Goal: Find specific page/section: Find specific page/section

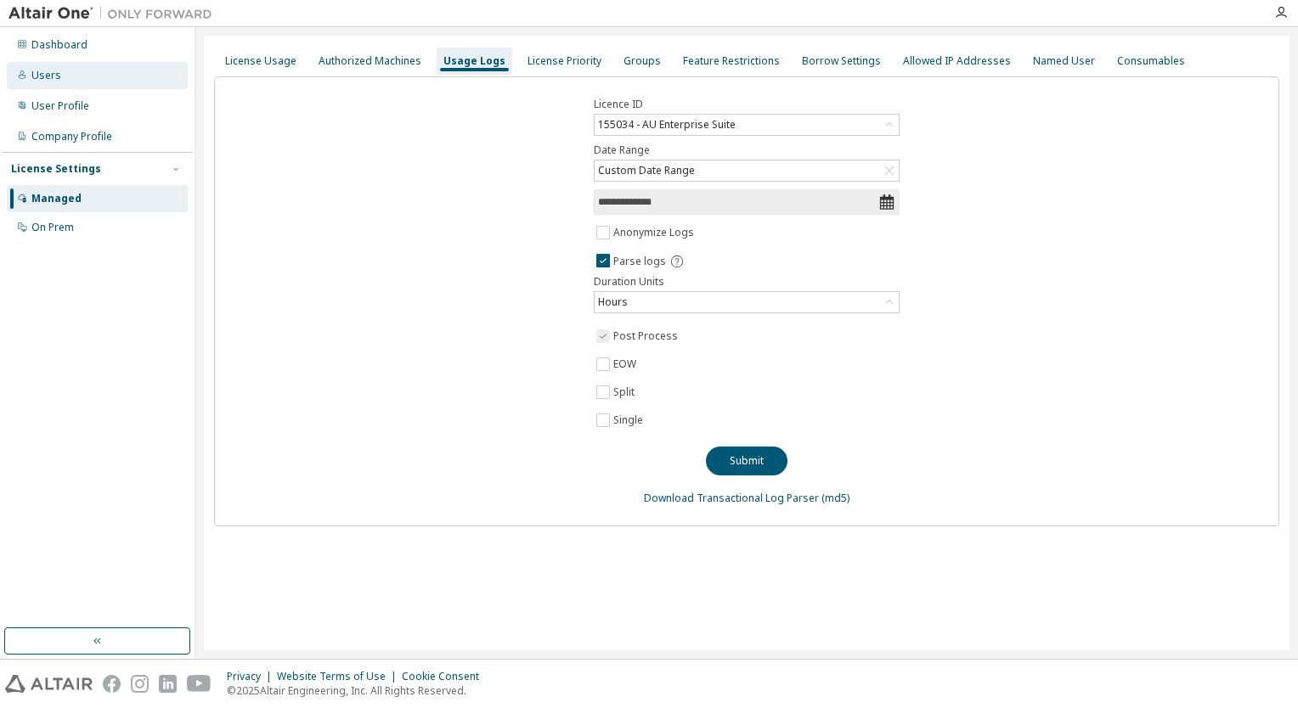
click at [38, 72] on div "Users" at bounding box center [46, 76] width 30 height 14
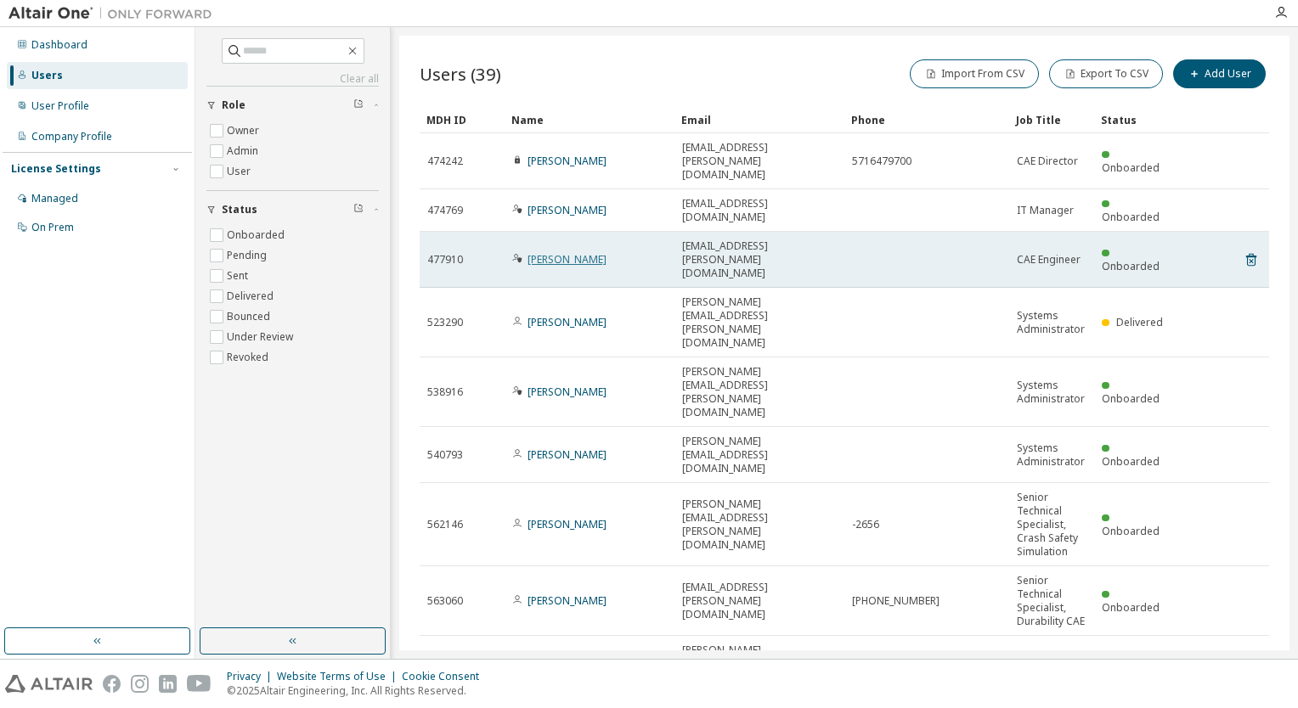
click at [574, 252] on link "[PERSON_NAME]" at bounding box center [566, 259] width 79 height 14
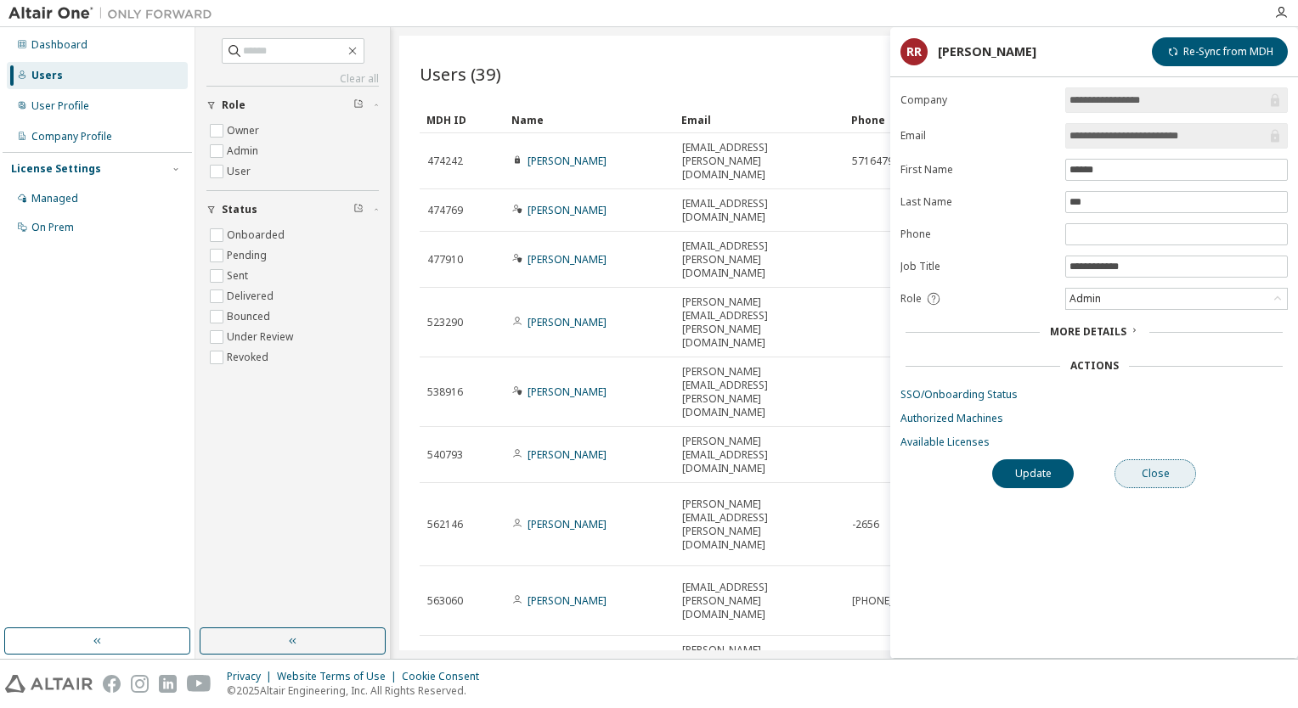
click at [1177, 474] on button "Close" at bounding box center [1155, 474] width 82 height 29
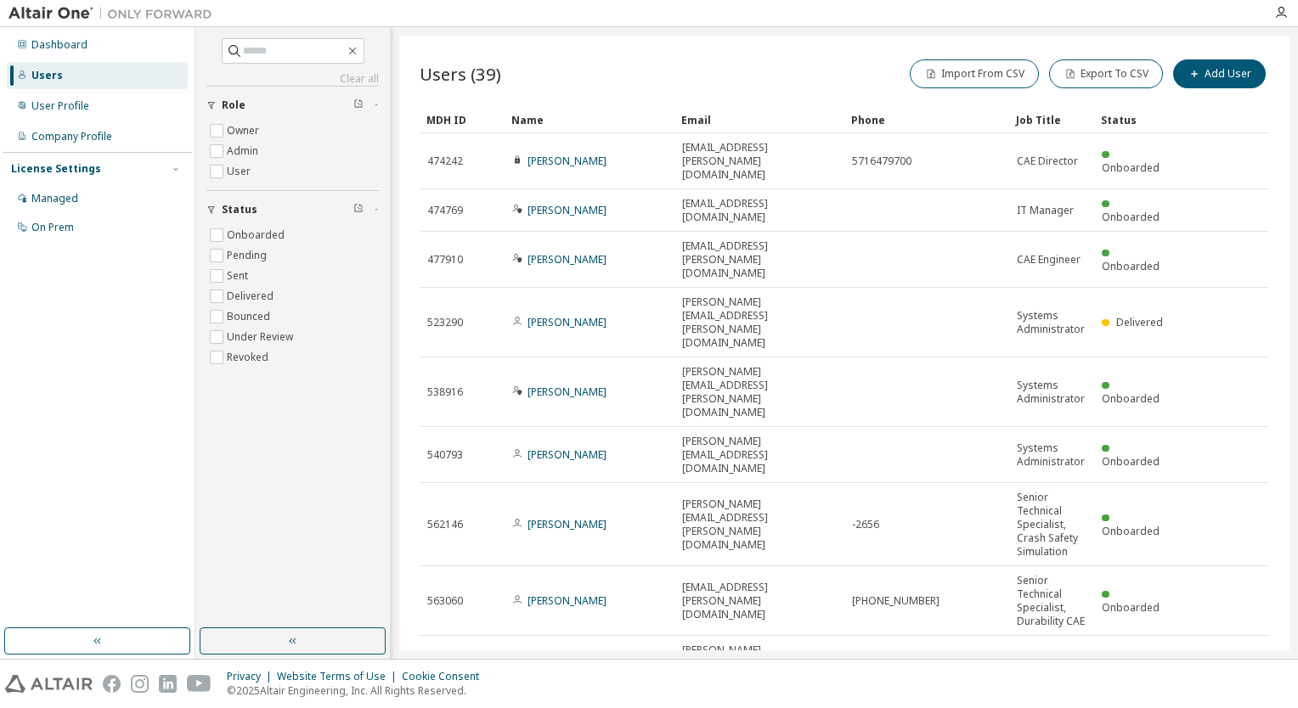
type input "*"
